Goal: Transaction & Acquisition: Book appointment/travel/reservation

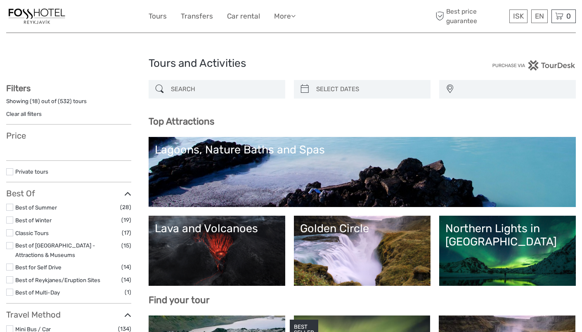
select select
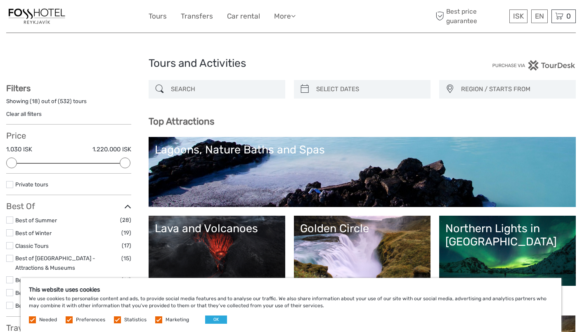
click at [9, 232] on label at bounding box center [9, 232] width 7 height 7
click at [0, 0] on input "checkbox" at bounding box center [0, 0] width 0 height 0
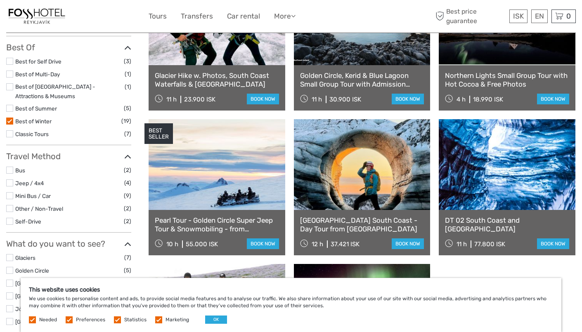
scroll to position [163, 0]
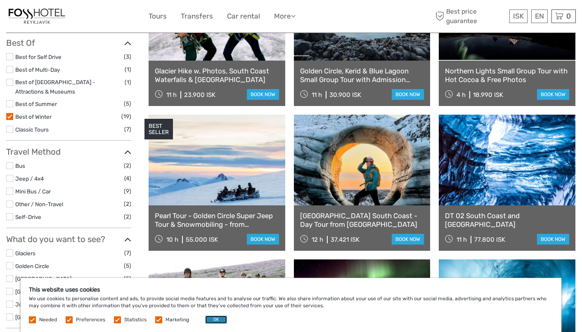
click at [216, 320] on button "OK" at bounding box center [216, 320] width 22 height 8
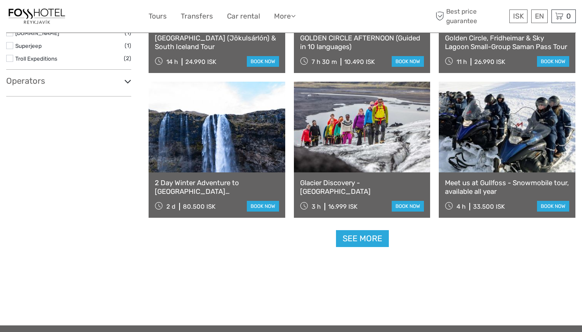
scroll to position [786, 0]
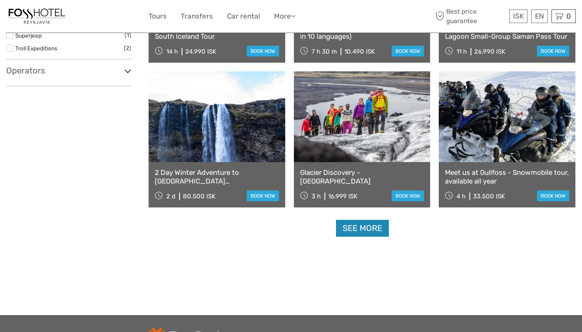
click at [373, 235] on link "See more" at bounding box center [362, 228] width 53 height 17
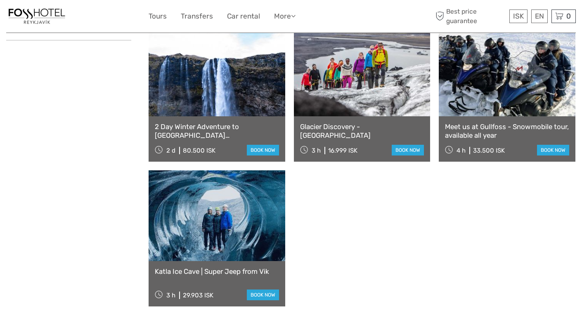
scroll to position [834, 0]
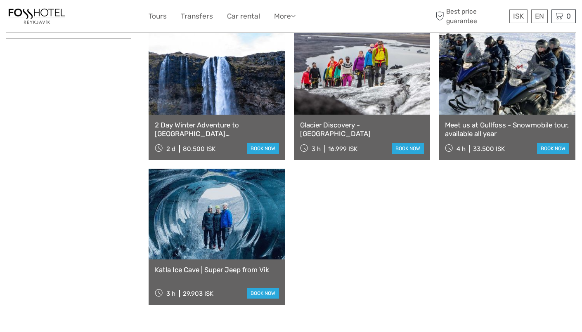
click at [264, 270] on link "Katla Ice Cave | Super Jeep from Vik" at bounding box center [217, 270] width 124 height 8
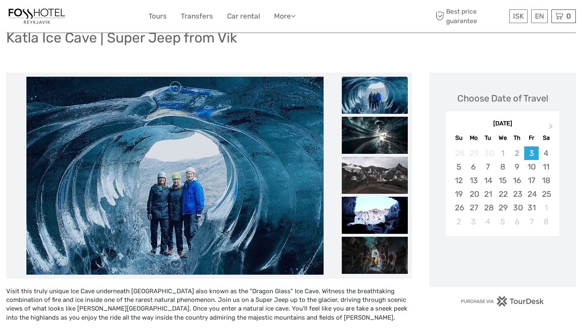
scroll to position [91, 0]
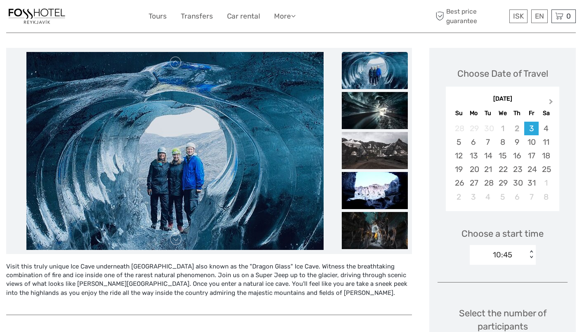
click at [551, 100] on span "Next Month" at bounding box center [551, 103] width 0 height 12
click at [527, 258] on div "10:45" at bounding box center [498, 255] width 57 height 12
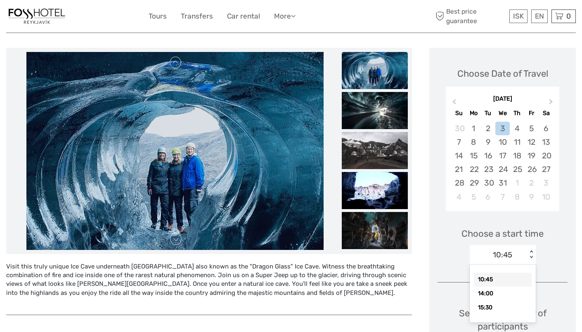
click at [527, 258] on div "10:45" at bounding box center [498, 255] width 57 height 12
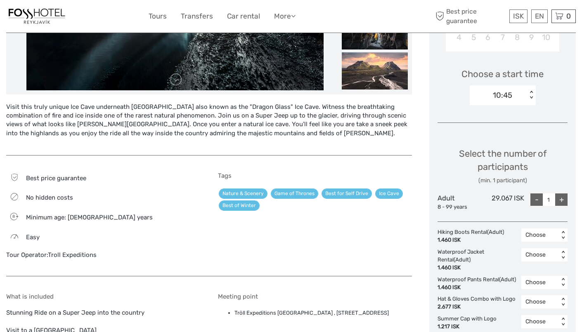
scroll to position [95, 0]
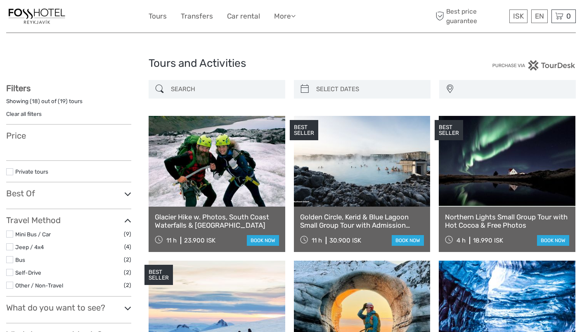
select select
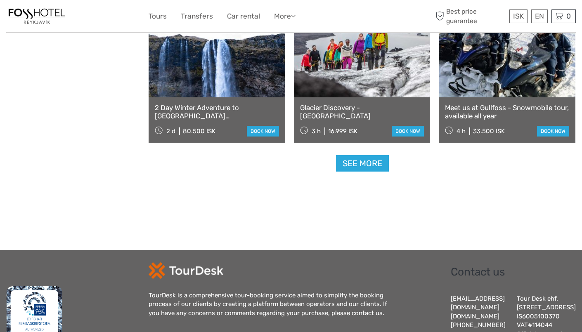
select select
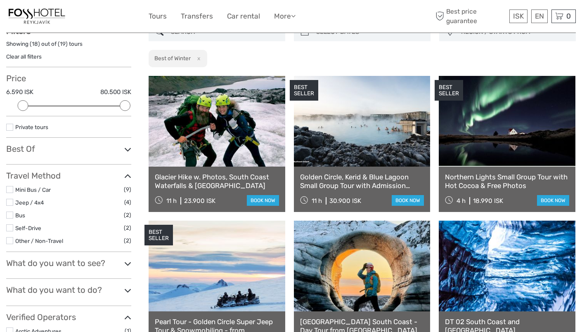
scroll to position [24, 0]
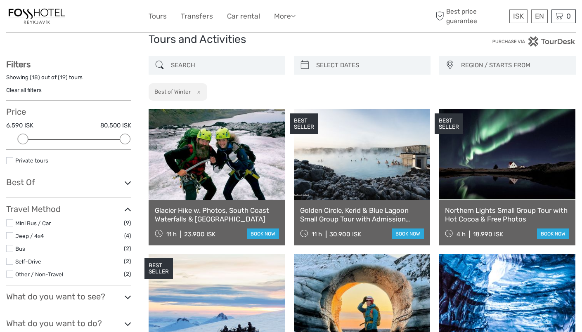
type input "[DATE]"
click at [342, 62] on input "search" at bounding box center [369, 65] width 113 height 14
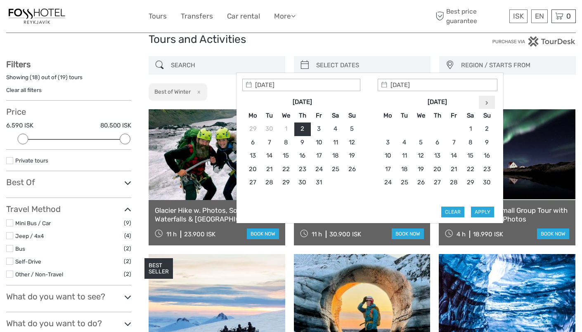
click at [479, 102] on th at bounding box center [487, 102] width 17 height 13
type input "27/12/2025"
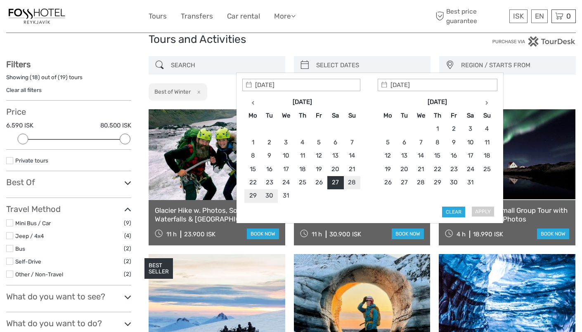
type input "29/12/2025"
type input "27/12/2025"
click at [478, 208] on button "Apply" at bounding box center [482, 212] width 23 height 11
type input "27/12/2025 - 29/12/2025"
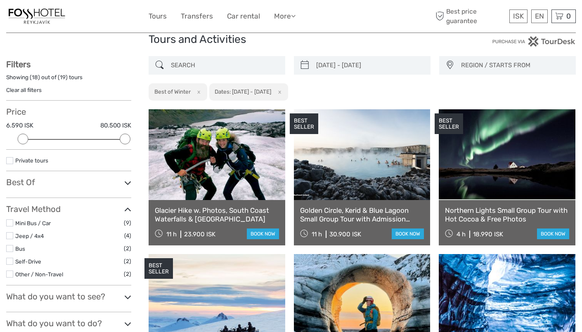
scroll to position [47, 0]
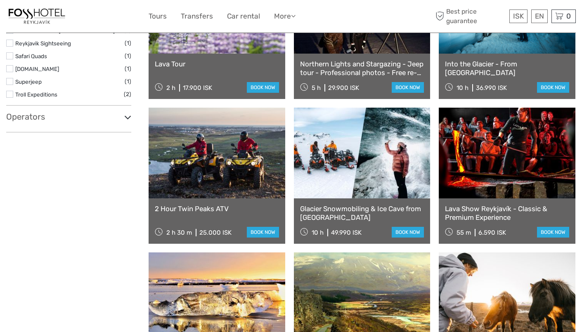
scroll to position [462, 0]
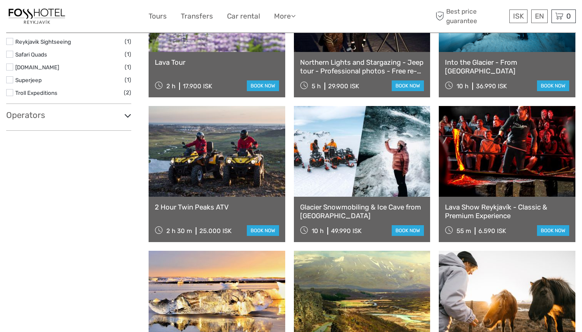
click at [476, 210] on link "Lava Show Reykjavík - Classic & Premium Experience" at bounding box center [507, 211] width 124 height 17
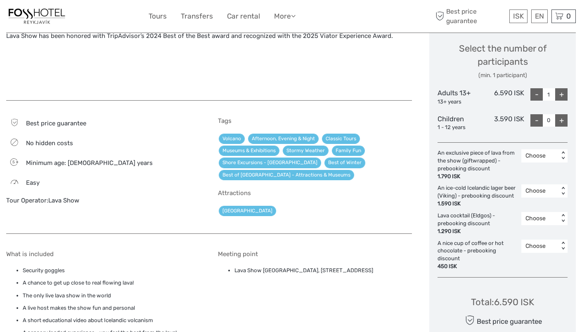
scroll to position [377, 0]
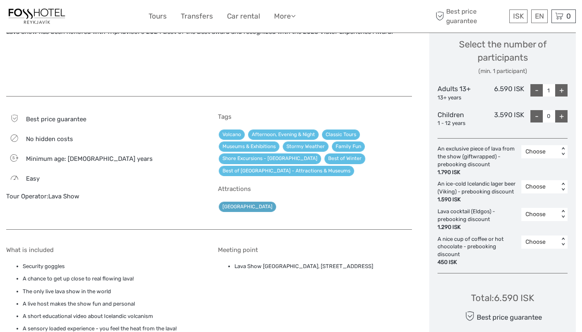
click at [235, 207] on link "[GEOGRAPHIC_DATA]" at bounding box center [247, 207] width 57 height 10
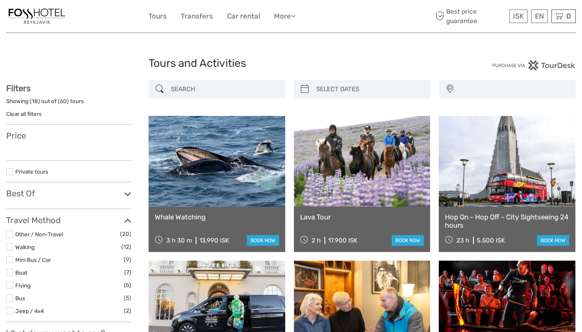
select select
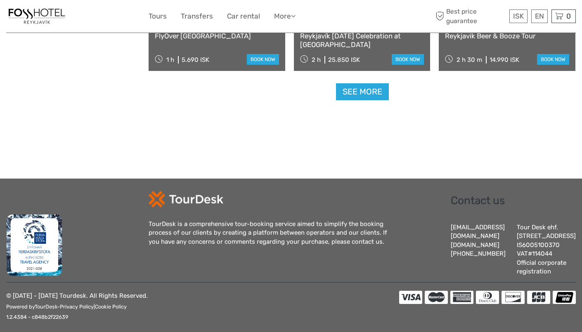
scroll to position [924, 0]
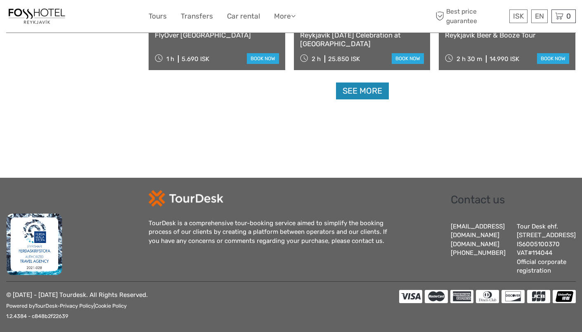
click at [342, 94] on link "See more" at bounding box center [362, 91] width 53 height 17
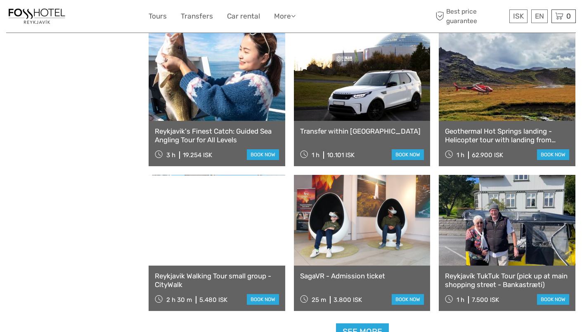
scroll to position [1696, 0]
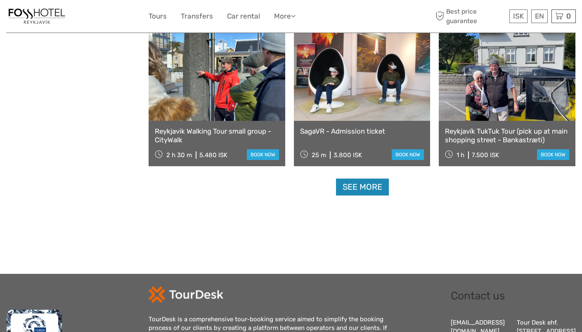
click at [351, 188] on link "See more" at bounding box center [362, 187] width 53 height 17
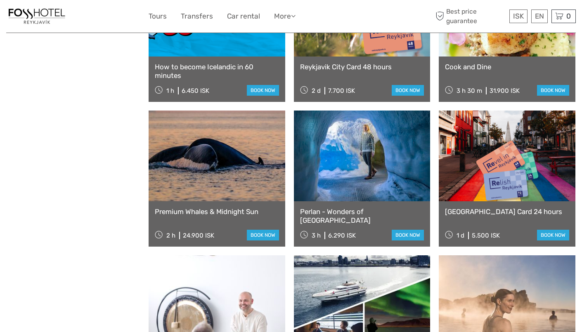
scroll to position [2343, 0]
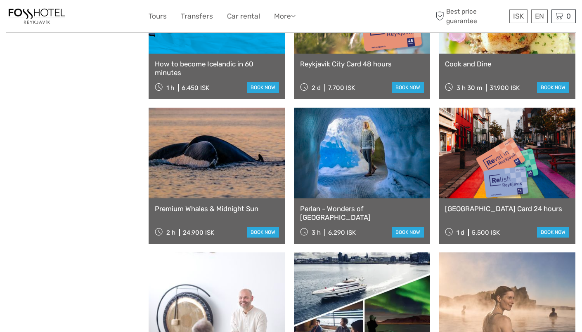
click at [354, 206] on link "Perlan - Wonders of Iceland" at bounding box center [362, 213] width 124 height 17
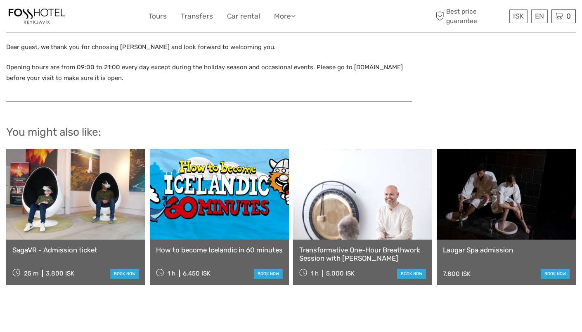
scroll to position [632, 0]
